Goal: Information Seeking & Learning: Learn about a topic

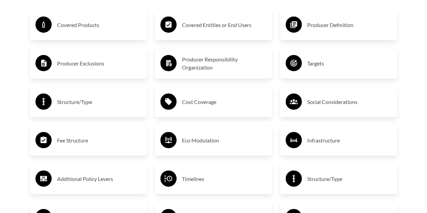
scroll to position [1109, 0]
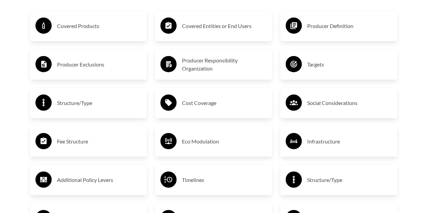
drag, startPoint x: 208, startPoint y: 25, endPoint x: 198, endPoint y: 8, distance: 20.3
click at [198, 8] on div "Covered Entities or End Users Producer Responsibility Organization Cost Coverag…" at bounding box center [213, 141] width 125 height 285
click at [123, 23] on h3 "Covered Products" at bounding box center [99, 26] width 85 height 11
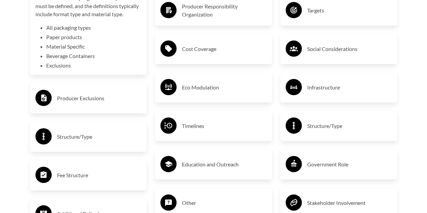
scroll to position [1164, 0]
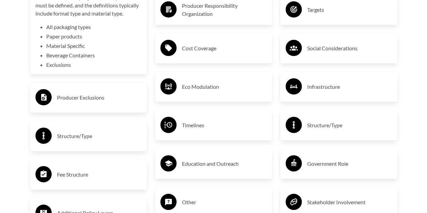
click at [98, 105] on div "Producer Exclusions" at bounding box center [88, 98] width 106 height 20
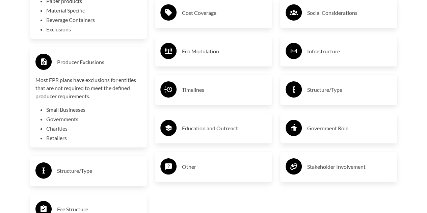
scroll to position [1199, 0]
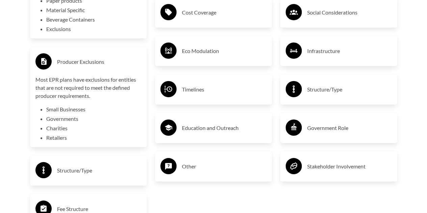
click at [88, 174] on h3 "Structure/Type" at bounding box center [99, 170] width 85 height 11
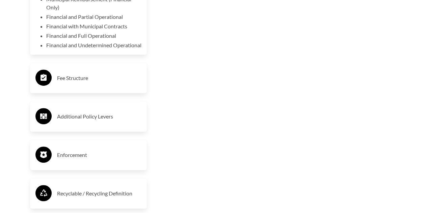
scroll to position [1419, 0]
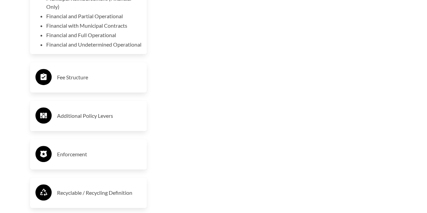
click at [80, 159] on h3 "Enforcement" at bounding box center [99, 154] width 85 height 11
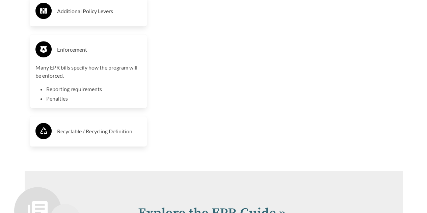
scroll to position [1525, 0]
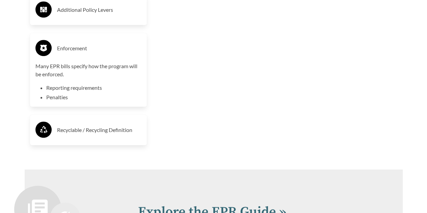
click at [117, 134] on h3 "Recyclable / Recycling Definition" at bounding box center [99, 129] width 85 height 11
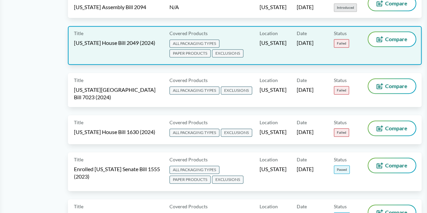
scroll to position [1546, 0]
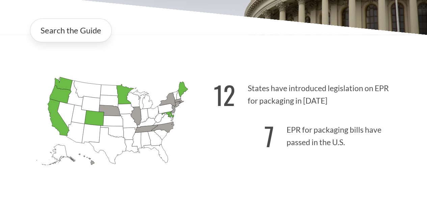
scroll to position [123, 0]
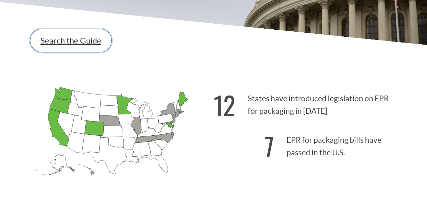
click at [89, 46] on link "Search the Guide" at bounding box center [71, 41] width 82 height 24
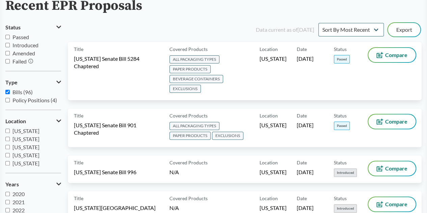
scroll to position [52, 0]
click at [6, 61] on input "Failed" at bounding box center [7, 61] width 4 height 4
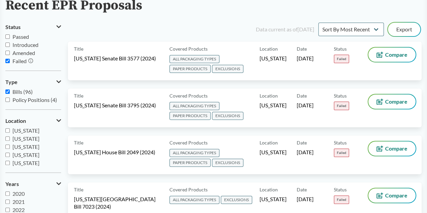
click at [6, 61] on input "Failed" at bounding box center [7, 61] width 4 height 4
checkbox input "false"
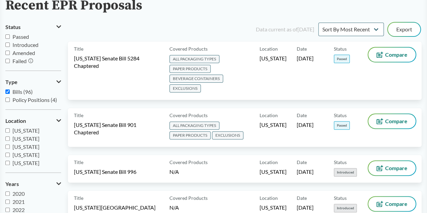
click at [6, 45] on input "Introduced" at bounding box center [7, 44] width 4 height 4
checkbox input "true"
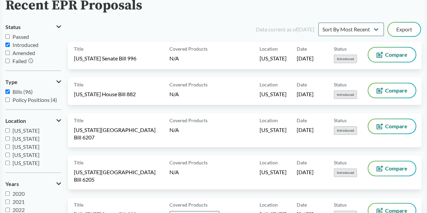
click at [7, 51] on input "Amended" at bounding box center [7, 53] width 4 height 4
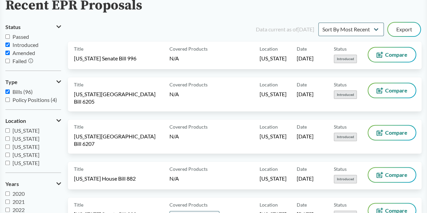
click at [7, 51] on input "Amended" at bounding box center [7, 53] width 4 height 4
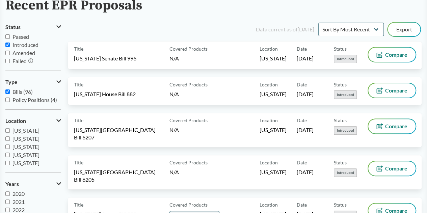
click at [7, 51] on input "Amended" at bounding box center [7, 53] width 4 height 4
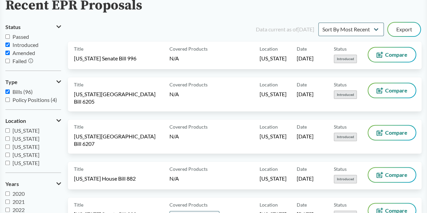
click at [7, 51] on input "Amended" at bounding box center [7, 53] width 4 height 4
checkbox input "false"
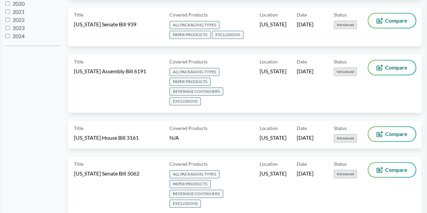
scroll to position [0, 0]
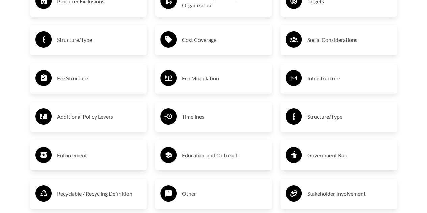
scroll to position [1172, 0]
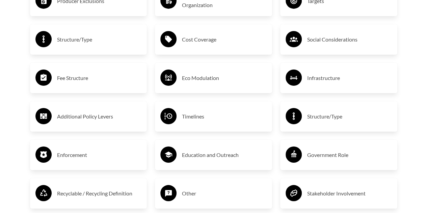
click at [188, 115] on h3 "Timelines" at bounding box center [224, 116] width 85 height 11
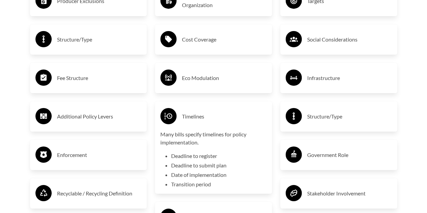
click at [194, 81] on h3 "Eco Modulation" at bounding box center [224, 77] width 85 height 11
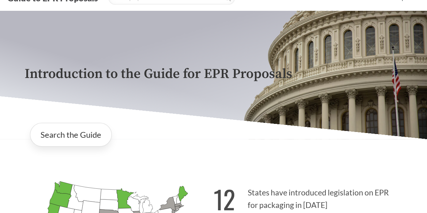
scroll to position [25, 0]
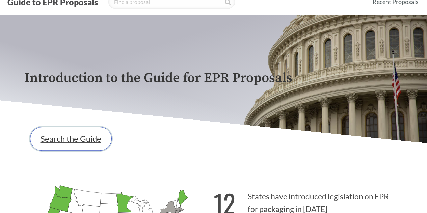
click at [67, 139] on link "Search the Guide" at bounding box center [71, 139] width 82 height 24
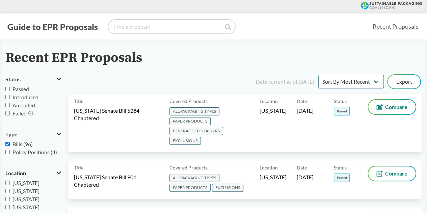
click at [148, 25] on input "search" at bounding box center [171, 26] width 126 height 13
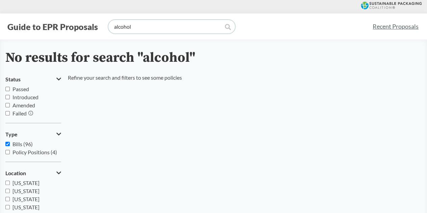
drag, startPoint x: 151, startPoint y: 23, endPoint x: 86, endPoint y: 22, distance: 64.4
click at [86, 22] on div "Guide to EPR Proposals alcohol" at bounding box center [185, 26] width 361 height 13
drag, startPoint x: 124, startPoint y: 23, endPoint x: 94, endPoint y: 23, distance: 30.0
click at [94, 23] on div "Guide to EPR Proposals spirits" at bounding box center [185, 26] width 361 height 13
type input "s"
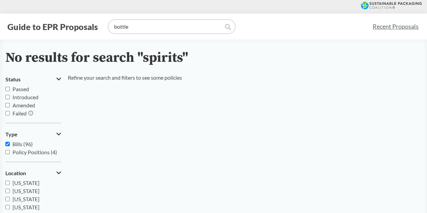
type input "bottle"
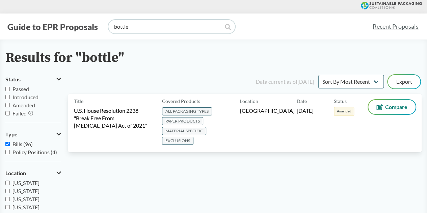
drag, startPoint x: 167, startPoint y: 27, endPoint x: 89, endPoint y: 25, distance: 78.3
click at [89, 25] on div "Guide to EPR Proposals bottle" at bounding box center [185, 26] width 361 height 13
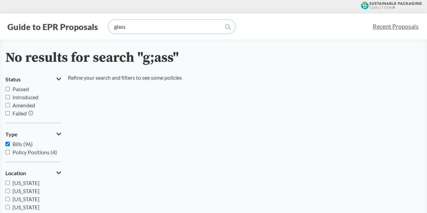
type input "glass"
click at [227, 29] on icon at bounding box center [228, 27] width 6 height 6
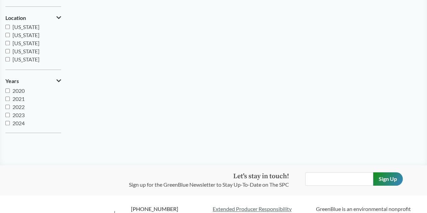
scroll to position [106, 0]
click at [29, 45] on span "California" at bounding box center [25, 43] width 27 height 6
click at [10, 45] on input "California" at bounding box center [7, 43] width 4 height 4
checkbox input "true"
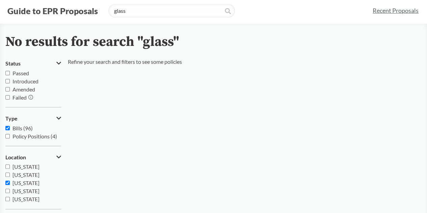
scroll to position [0, 0]
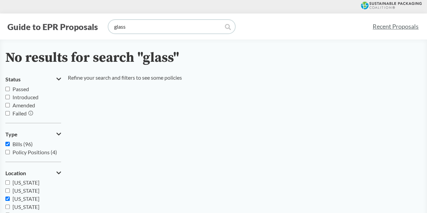
click at [156, 28] on input "glass" at bounding box center [171, 26] width 126 height 13
drag, startPoint x: 156, startPoint y: 29, endPoint x: 83, endPoint y: 34, distance: 73.4
click at [83, 34] on div "Guide to EPR Proposals glass Recent Proposals" at bounding box center [213, 26] width 427 height 26
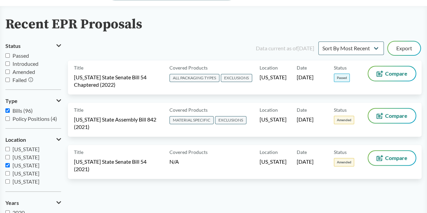
scroll to position [34, 0]
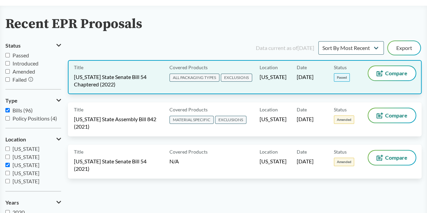
click at [287, 78] on div "Location California" at bounding box center [277, 77] width 37 height 22
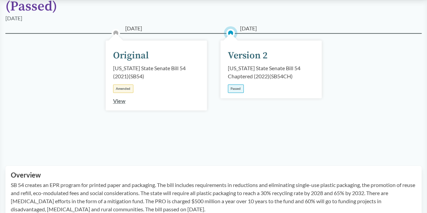
scroll to position [98, 0]
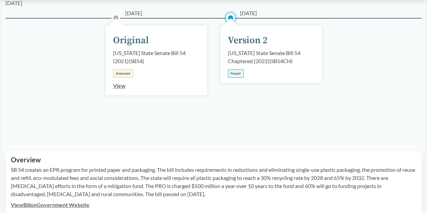
click at [244, 65] on div "06/30/2022 Version 2 California State Senate Bill 54 Chaptered (2022) ( SB54CH …" at bounding box center [270, 54] width 101 height 58
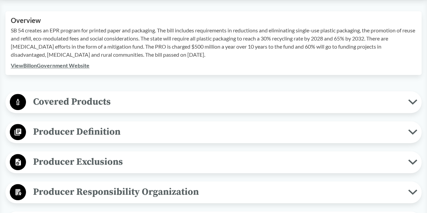
scroll to position [237, 0]
click at [93, 99] on span "Covered Products" at bounding box center [217, 101] width 382 height 15
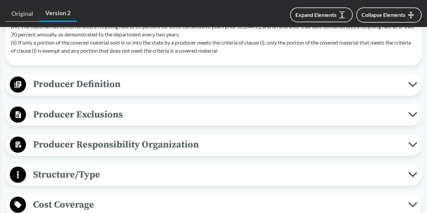
scroll to position [533, 0]
click at [120, 119] on span "Producer Exclusions" at bounding box center [217, 113] width 382 height 15
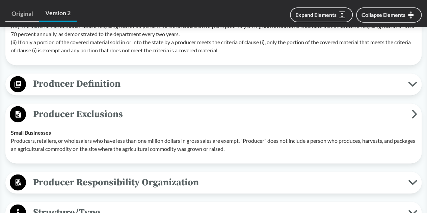
click at [120, 119] on span "Producer Exclusions" at bounding box center [218, 113] width 385 height 15
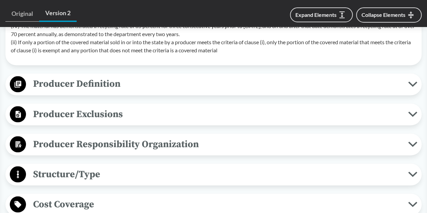
click at [122, 146] on span "Producer Responsibility Organization" at bounding box center [217, 143] width 382 height 15
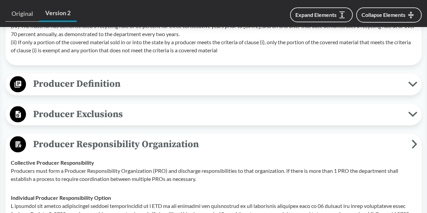
click at [122, 116] on span "Producer Exclusions" at bounding box center [217, 113] width 382 height 15
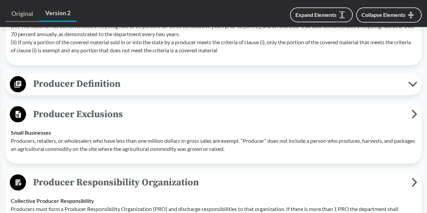
click at [122, 116] on span "Producer Exclusions" at bounding box center [218, 113] width 385 height 15
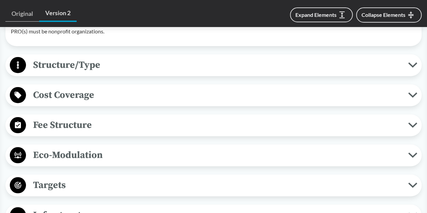
scroll to position [838, 0]
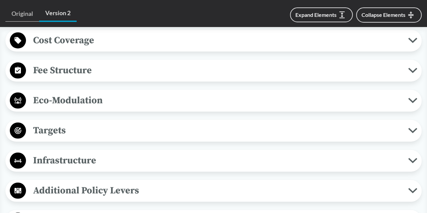
click at [220, 101] on span "Eco-Modulation" at bounding box center [217, 100] width 382 height 15
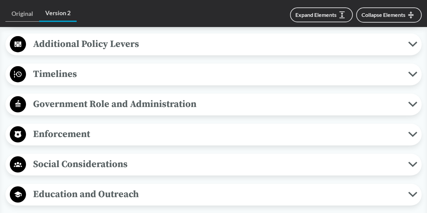
scroll to position [1112, 0]
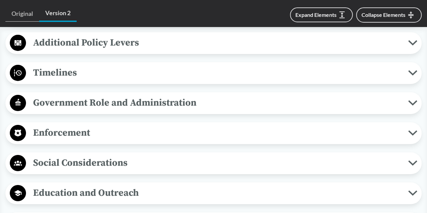
click at [209, 103] on span "Government Role and Administration" at bounding box center [217, 102] width 382 height 15
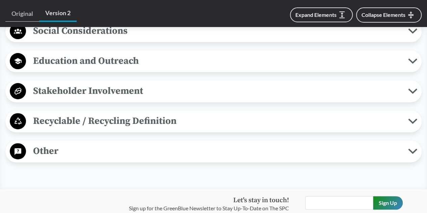
scroll to position [1342, 0]
click at [205, 118] on span "Recyclable / Recycling Definition" at bounding box center [217, 120] width 382 height 15
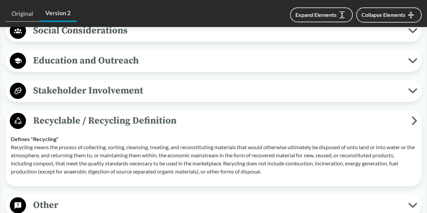
click at [198, 86] on span "Stakeholder Involvement" at bounding box center [217, 90] width 382 height 15
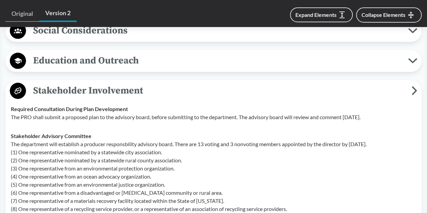
click at [198, 87] on span "Stakeholder Involvement" at bounding box center [218, 90] width 385 height 15
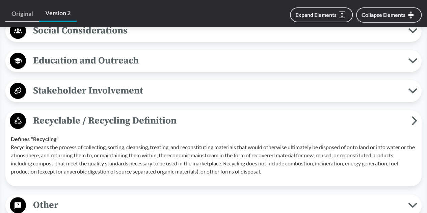
click at [189, 60] on span "Education and Outreach" at bounding box center [217, 60] width 382 height 15
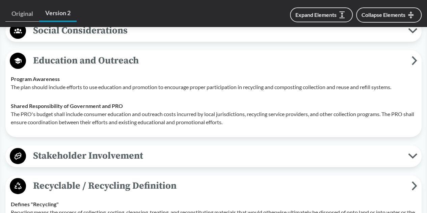
click at [190, 62] on span "Education and Outreach" at bounding box center [218, 60] width 385 height 15
